Goal: Task Accomplishment & Management: Use online tool/utility

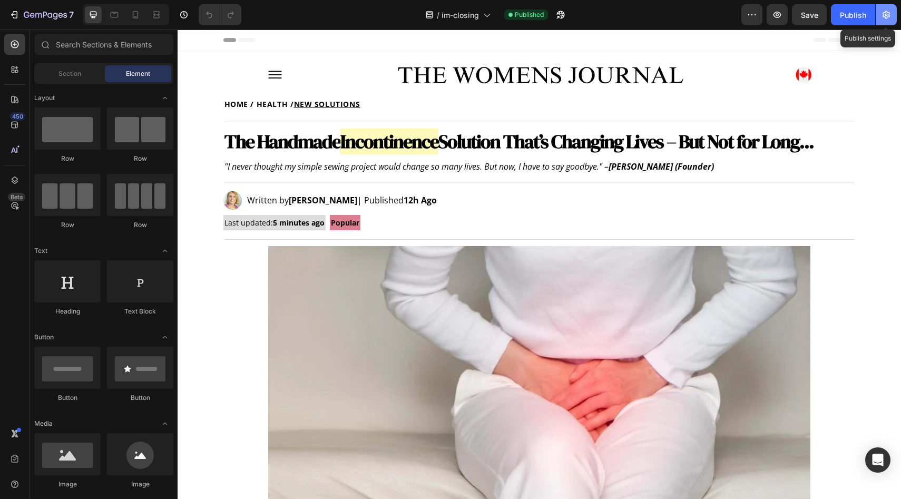
click at [881, 13] on icon "button" at bounding box center [886, 14] width 11 height 11
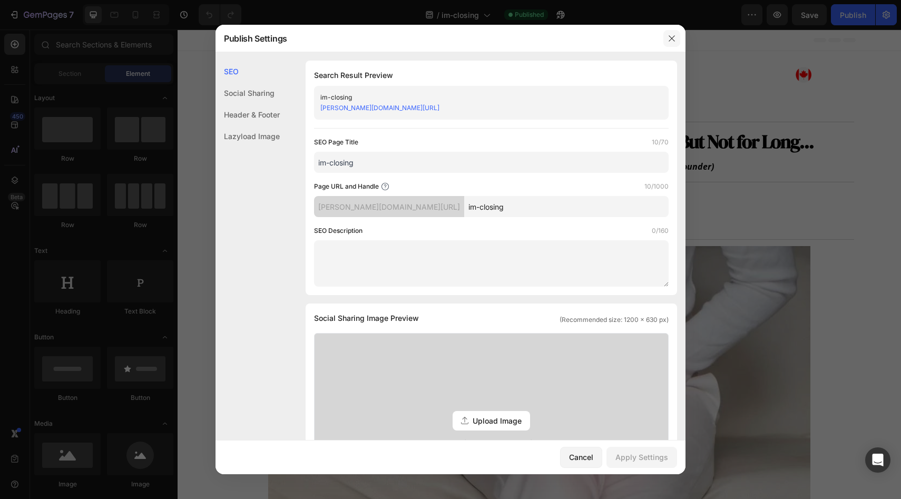
click at [670, 36] on icon "button" at bounding box center [671, 38] width 6 height 6
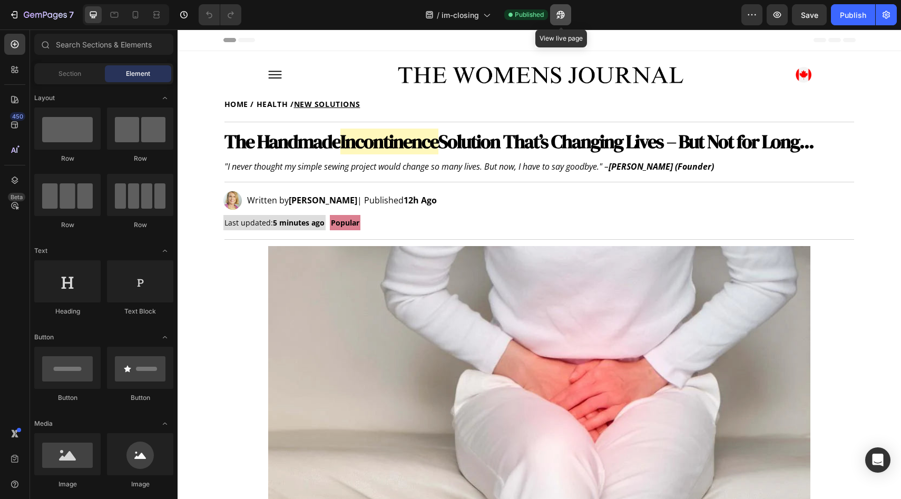
click at [556, 18] on icon "button" at bounding box center [560, 14] width 11 height 11
click at [882, 14] on icon "button" at bounding box center [886, 14] width 11 height 11
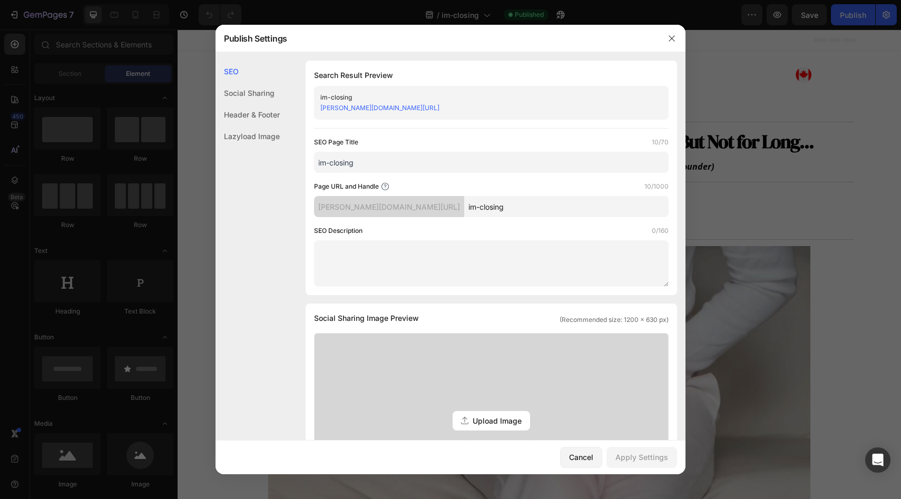
click at [508, 197] on input "im-closing" at bounding box center [566, 206] width 204 height 21
paste input "/im-closing?_ab=0&key=1756382774662"
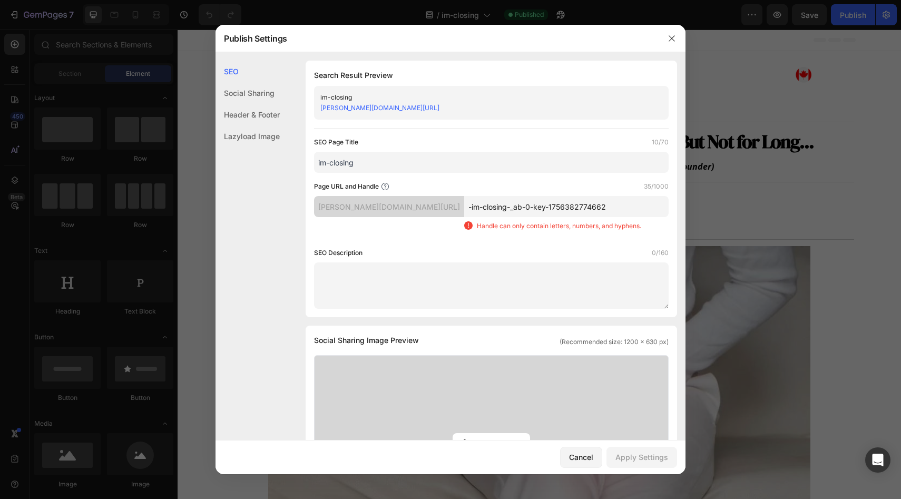
drag, startPoint x: 602, startPoint y: 203, endPoint x: 532, endPoint y: 202, distance: 70.6
click at [532, 202] on input "-im-closing-_ab-0-key-1756382774662" at bounding box center [566, 206] width 204 height 21
click at [532, 207] on input "-im-closing-_ab-0-key-1756382774662" at bounding box center [566, 206] width 204 height 21
drag, startPoint x: 532, startPoint y: 207, endPoint x: 629, endPoint y: 208, distance: 97.4
click at [629, 208] on input "-im-closing-_ab-0-key-1756382774662" at bounding box center [566, 206] width 204 height 21
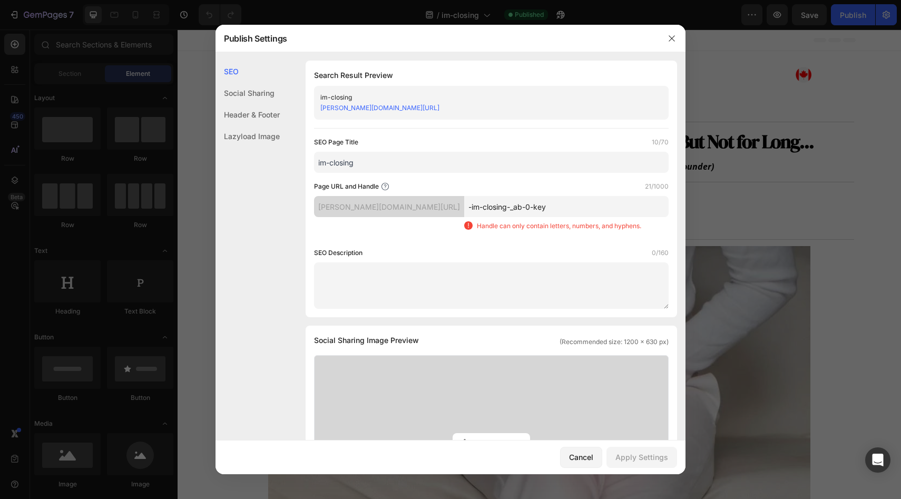
click at [548, 242] on div "SEO Page Title 10/70 im-closing Page URL and Handle 21/1000 [PERSON_NAME][DOMAI…" at bounding box center [491, 223] width 354 height 172
drag, startPoint x: 537, startPoint y: 206, endPoint x: 493, endPoint y: 207, distance: 44.2
click at [493, 207] on input "-im-closing-_ab-0-key" at bounding box center [566, 206] width 204 height 21
click at [512, 251] on div "SEO Description 0/160" at bounding box center [491, 253] width 354 height 11
click at [507, 209] on input "-im-closing" at bounding box center [566, 206] width 204 height 21
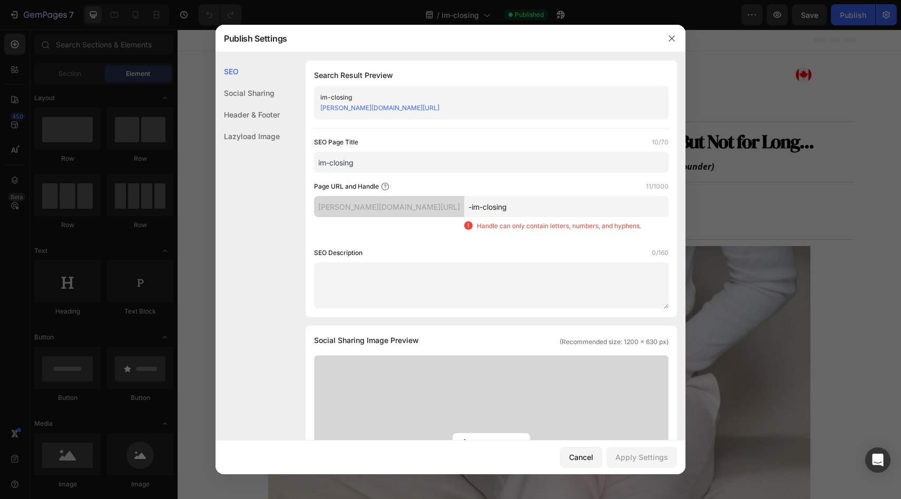
click at [504, 205] on input "-im-closing" at bounding box center [566, 206] width 204 height 21
click at [503, 205] on input "-im-closing" at bounding box center [566, 206] width 204 height 21
paste input "?_ab=0&key=1755082153422"
click at [470, 206] on input "-_ab-0-key-1755082153422" at bounding box center [566, 206] width 204 height 21
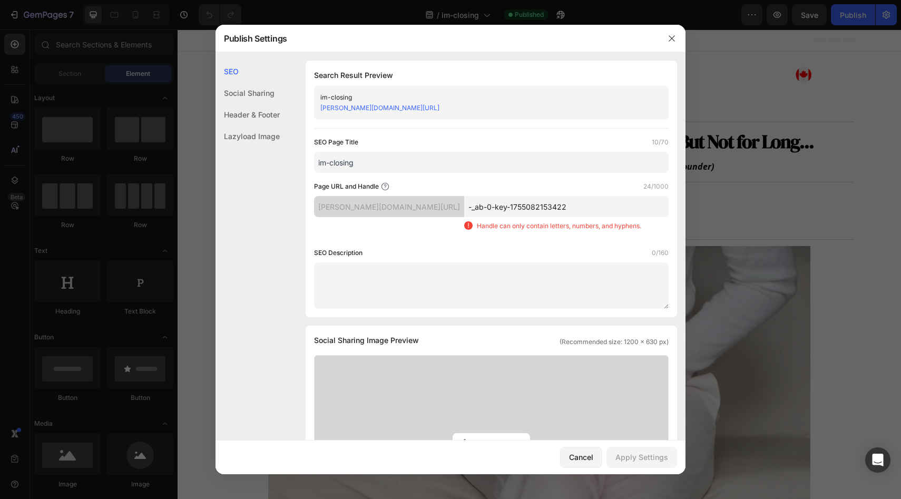
click at [464, 209] on input "-_ab-0-key-1755082153422" at bounding box center [566, 206] width 204 height 21
click at [464, 205] on input "i-m--_ab-0-key-1755082153422" at bounding box center [566, 206] width 204 height 21
drag, startPoint x: 471, startPoint y: 205, endPoint x: 447, endPoint y: 205, distance: 24.8
click at [447, 205] on div "[PERSON_NAME][DOMAIN_NAME][URL] i-m--_ab-0-key-1755082153422 Handle can only co…" at bounding box center [491, 217] width 354 height 43
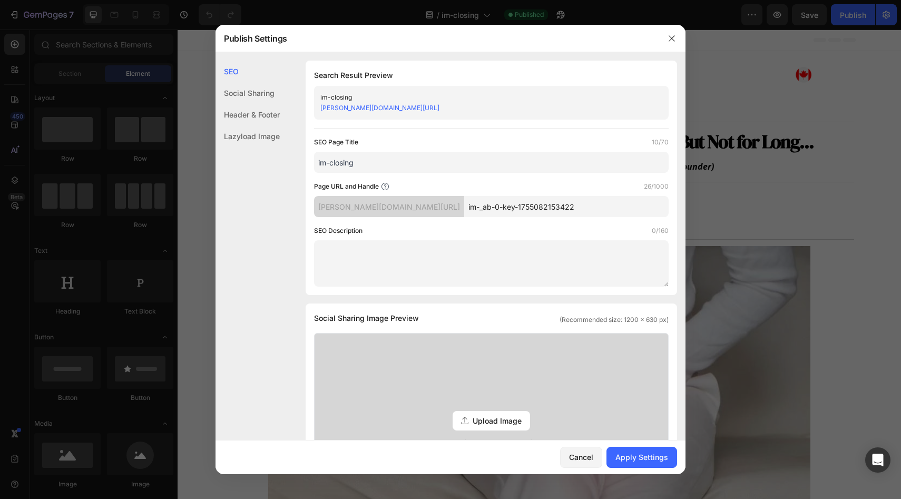
click at [465, 211] on input "im-_ab-0-key-1755082153422" at bounding box center [566, 206] width 204 height 21
click at [464, 205] on input "im-_ab-0-key-1755082153422" at bounding box center [566, 206] width 204 height 21
click at [522, 229] on div "SEO Description 0/160" at bounding box center [491, 230] width 354 height 11
click at [494, 211] on input "im-closing_ab-0-key-1755082153422" at bounding box center [566, 206] width 204 height 21
click at [489, 210] on input "im-closing_ab-0-key-1755082153422" at bounding box center [566, 206] width 204 height 21
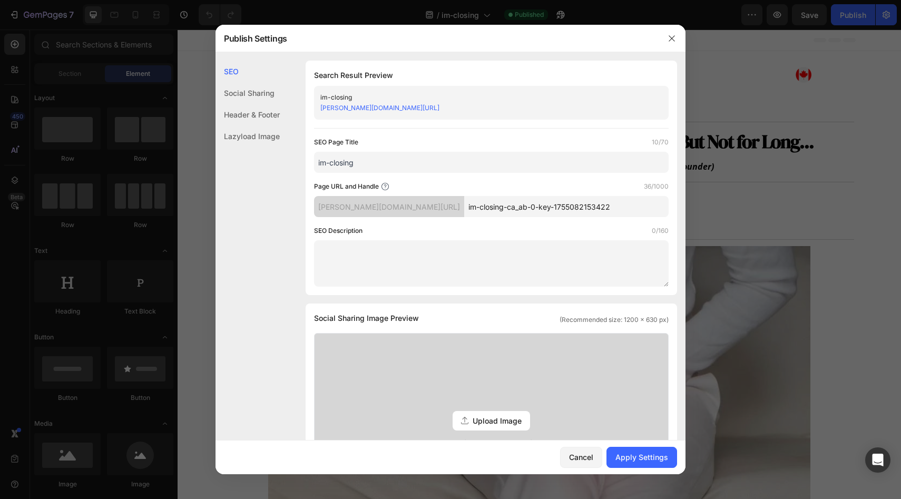
click at [515, 207] on input "im-closing-ca_ab-0-key-1755082153422" at bounding box center [566, 206] width 204 height 21
click at [506, 210] on input "im-closing-ca_ab-0-key-175508215342" at bounding box center [566, 206] width 204 height 21
click at [663, 464] on button "Apply Settings" at bounding box center [641, 457] width 71 height 21
click at [502, 206] on input "im-closing-ca-ab-0-key-1755082153422" at bounding box center [566, 206] width 204 height 21
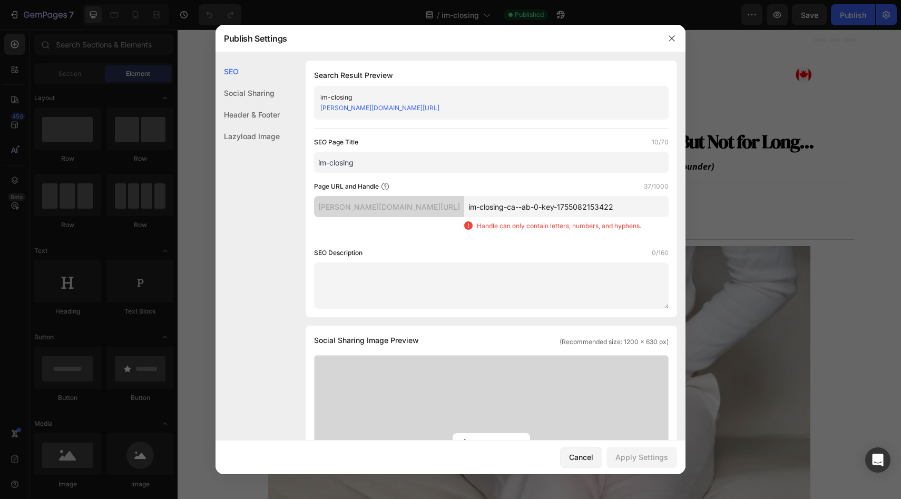
click at [505, 209] on input "im-closing-ca--ab-0-key-1755082153422" at bounding box center [566, 206] width 204 height 21
click at [506, 212] on input "im-closing-ca---ab-0-key-1755082153422" at bounding box center [566, 206] width 204 height 21
click at [507, 209] on input "im-closing-ca---ab-0-key-1755082153422" at bounding box center [566, 206] width 204 height 21
type input "im-closing-ca-ab-0-key-1755082153422"
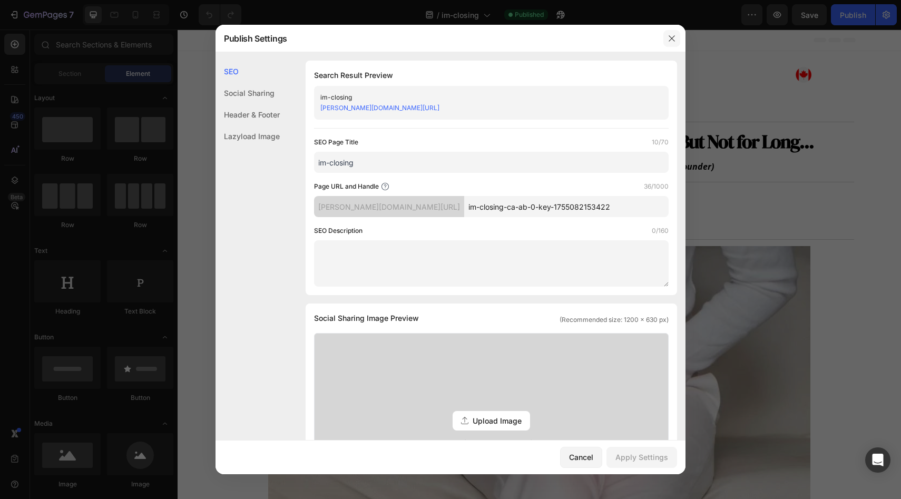
click at [673, 37] on icon "button" at bounding box center [671, 38] width 8 height 8
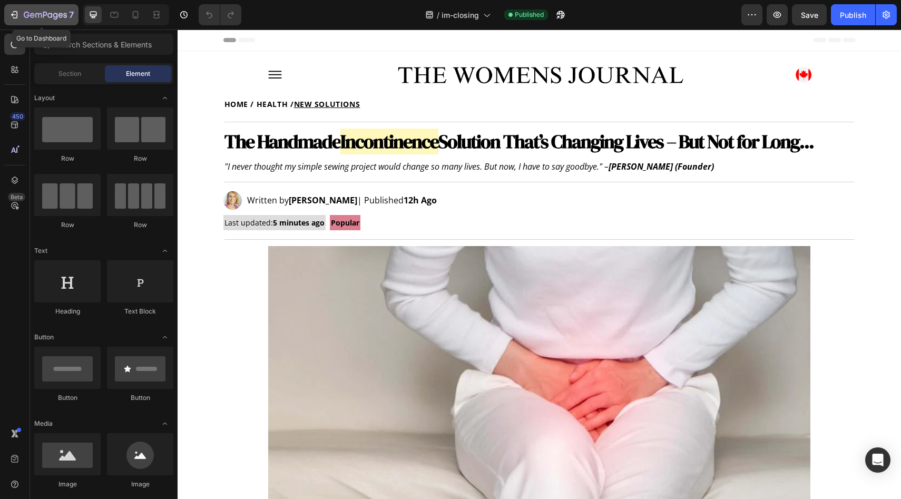
click at [54, 25] on button "7" at bounding box center [41, 14] width 74 height 21
